Goal: Task Accomplishment & Management: Manage account settings

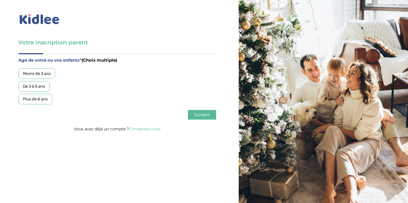
click at [145, 130] on link "Connectez-vous" at bounding box center [145, 128] width 32 height 5
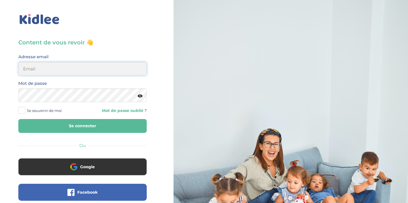
type input "[EMAIL_ADDRESS][DOMAIN_NAME]"
click at [67, 122] on button "Se connecter" at bounding box center [82, 126] width 129 height 14
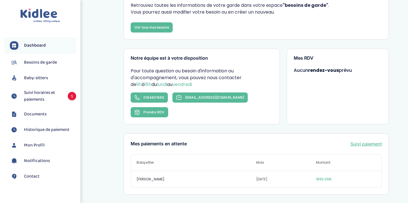
scroll to position [75, 0]
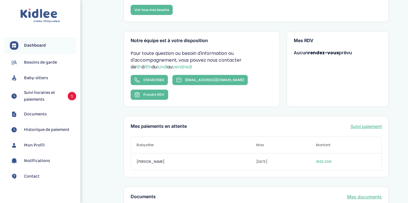
click at [157, 159] on span "[PERSON_NAME]" at bounding box center [197, 161] width 120 height 5
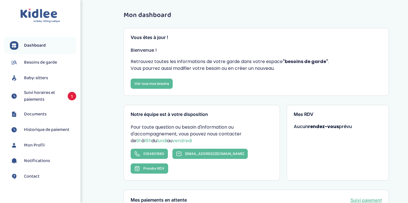
scroll to position [0, 0]
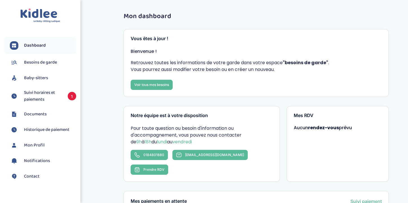
click at [46, 64] on span "Besoins de garde" at bounding box center [40, 62] width 33 height 7
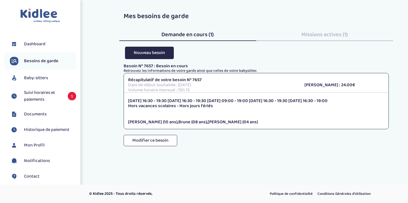
click at [38, 77] on span "Baby-sitters" at bounding box center [36, 78] width 24 height 7
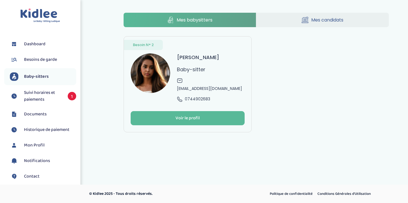
click at [39, 95] on span "Suivi horaires et paiements" at bounding box center [43, 96] width 38 height 14
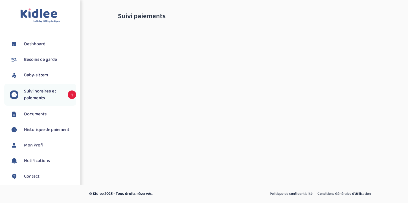
select select "septembre 2025"
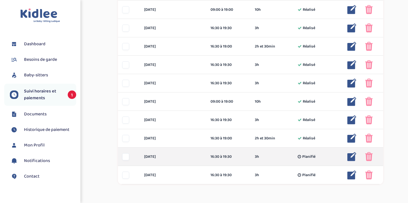
scroll to position [318, 0]
click at [367, 154] on img at bounding box center [369, 157] width 8 height 9
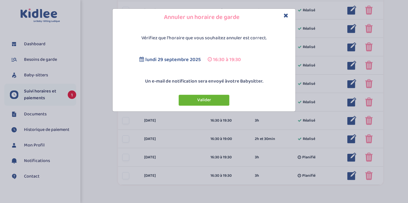
click at [203, 101] on button "Valider" at bounding box center [204, 100] width 51 height 11
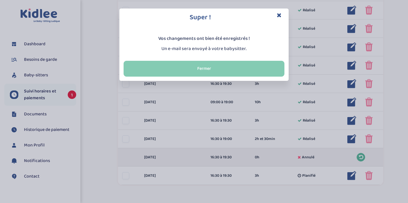
click at [241, 71] on button "Fermer" at bounding box center [204, 69] width 161 height 16
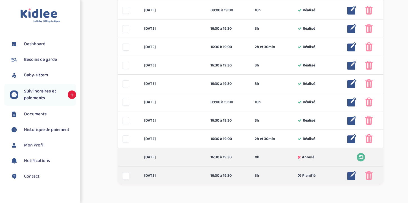
click at [370, 175] on img at bounding box center [369, 175] width 8 height 9
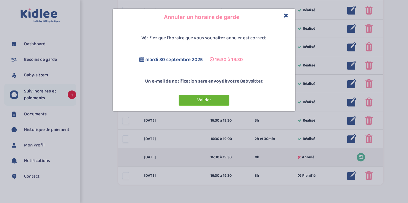
click at [217, 98] on button "Valider" at bounding box center [204, 100] width 51 height 11
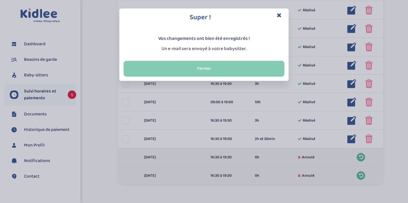
click at [246, 67] on button "Fermer" at bounding box center [204, 69] width 161 height 16
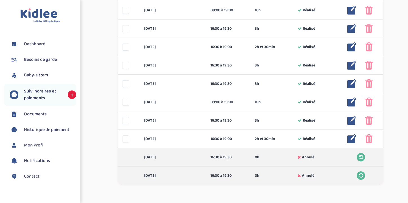
click at [49, 116] on link "Documents" at bounding box center [43, 114] width 66 height 8
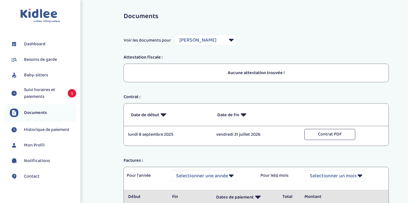
select select "42803"
click at [60, 49] on li "Dashboard" at bounding box center [40, 44] width 72 height 14
click at [37, 47] on span "Dashboard" at bounding box center [34, 44] width 21 height 7
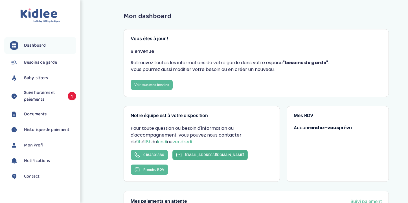
click at [202, 156] on span "contact@kidlee.fr" at bounding box center [214, 155] width 59 height 4
click at [201, 154] on span "contact@kidlee.fr" at bounding box center [214, 155] width 59 height 4
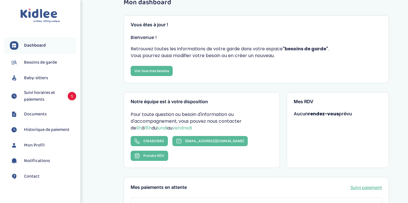
scroll to position [53, 0]
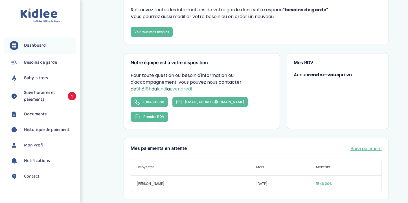
click at [34, 79] on span "Baby-sitters" at bounding box center [36, 78] width 24 height 7
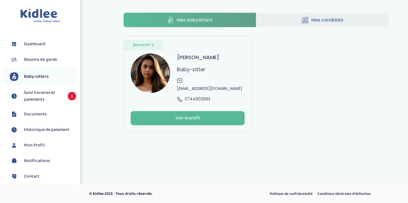
click at [42, 93] on span "Suivi horaires et paiements" at bounding box center [43, 96] width 38 height 14
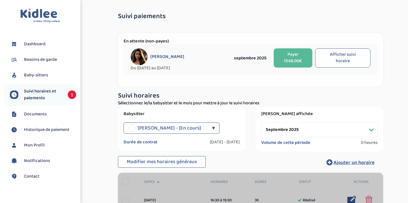
select select "septembre 2025"
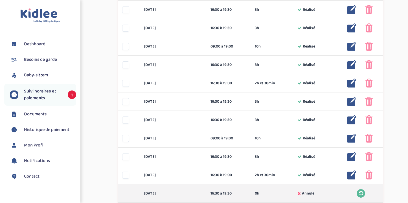
scroll to position [283, 0]
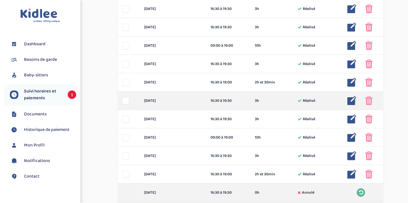
click at [348, 101] on img at bounding box center [352, 100] width 9 height 9
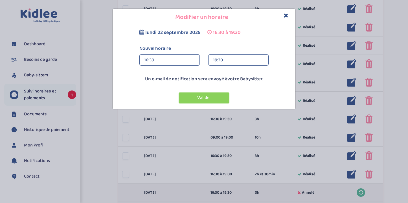
click at [288, 18] on icon "Close" at bounding box center [286, 15] width 5 height 6
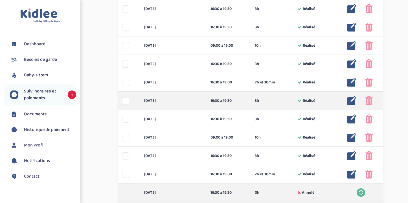
click at [371, 99] on img at bounding box center [369, 100] width 8 height 9
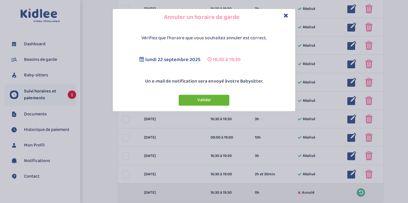
click at [217, 103] on button "Valider" at bounding box center [204, 100] width 51 height 11
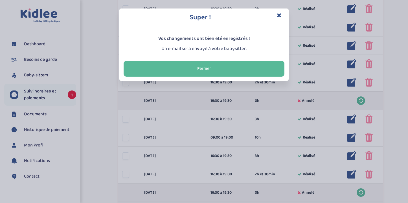
click at [370, 120] on div "Super ! Vos changements ont bien été enregistrés ! Un e-mail sera envoyé à votr…" at bounding box center [204, 101] width 408 height 203
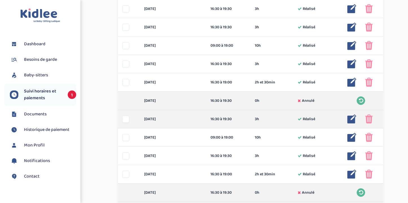
click at [368, 120] on img at bounding box center [369, 118] width 8 height 9
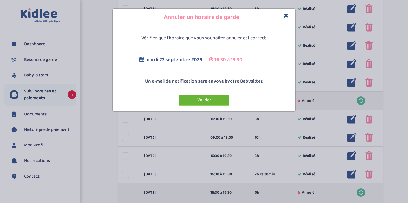
click at [209, 102] on button "Valider" at bounding box center [204, 100] width 51 height 11
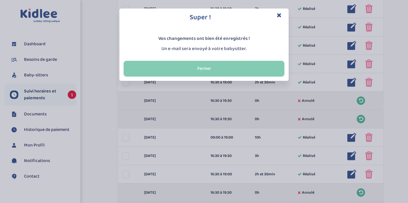
click at [213, 69] on button "Fermer" at bounding box center [204, 69] width 161 height 16
